Goal: Task Accomplishment & Management: Manage account settings

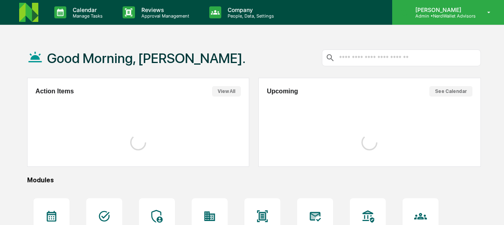
click at [453, 13] on p "[PERSON_NAME]" at bounding box center [442, 9] width 67 height 7
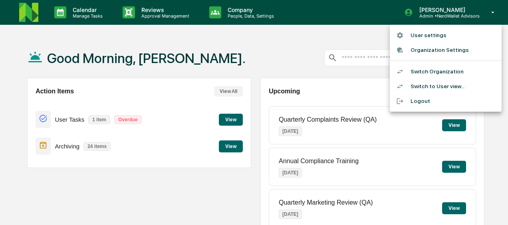
click at [438, 32] on li "User settings" at bounding box center [446, 35] width 112 height 15
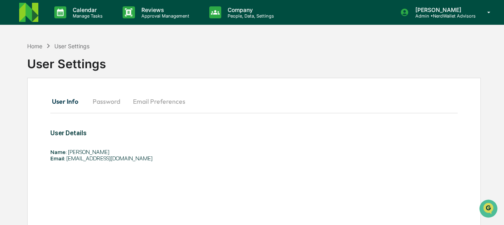
click at [428, 25] on div "Calendar Manage Tasks Reviews Approval Management Company People, Data, Setting…" at bounding box center [252, 12] width 504 height 25
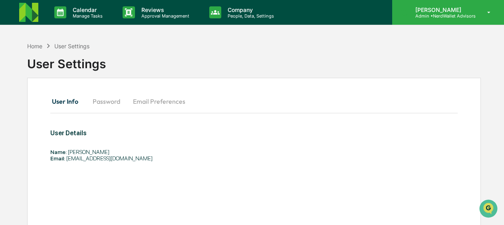
click at [436, 20] on div "[PERSON_NAME] Admin • NerdWallet Advisors" at bounding box center [448, 12] width 112 height 25
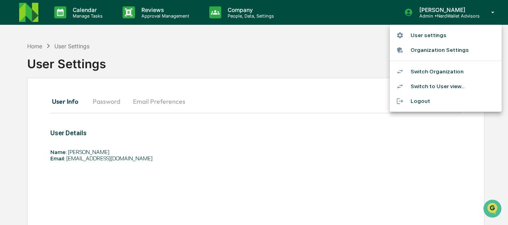
click at [428, 38] on li "User settings" at bounding box center [446, 35] width 112 height 15
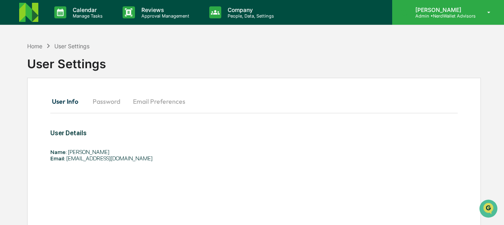
click at [431, 22] on div "[PERSON_NAME] Admin • NerdWallet Advisors" at bounding box center [448, 12] width 112 height 25
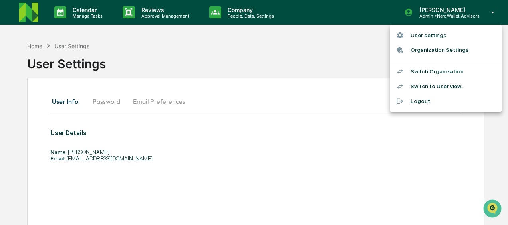
click at [443, 84] on li "Switch to User view..." at bounding box center [446, 86] width 112 height 15
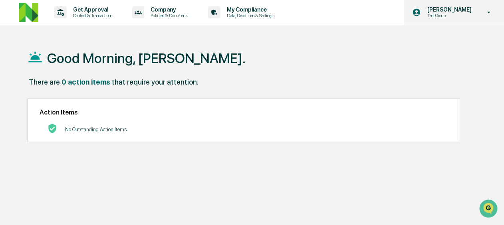
click at [440, 13] on p "Test Group" at bounding box center [448, 16] width 55 height 6
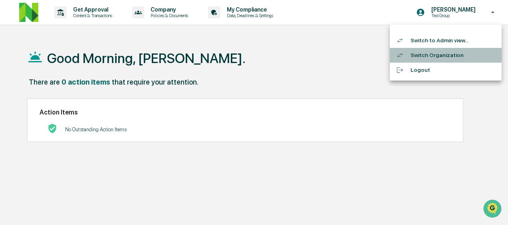
click at [438, 53] on li "Switch Organization" at bounding box center [446, 55] width 112 height 15
